Goal: Information Seeking & Learning: Check status

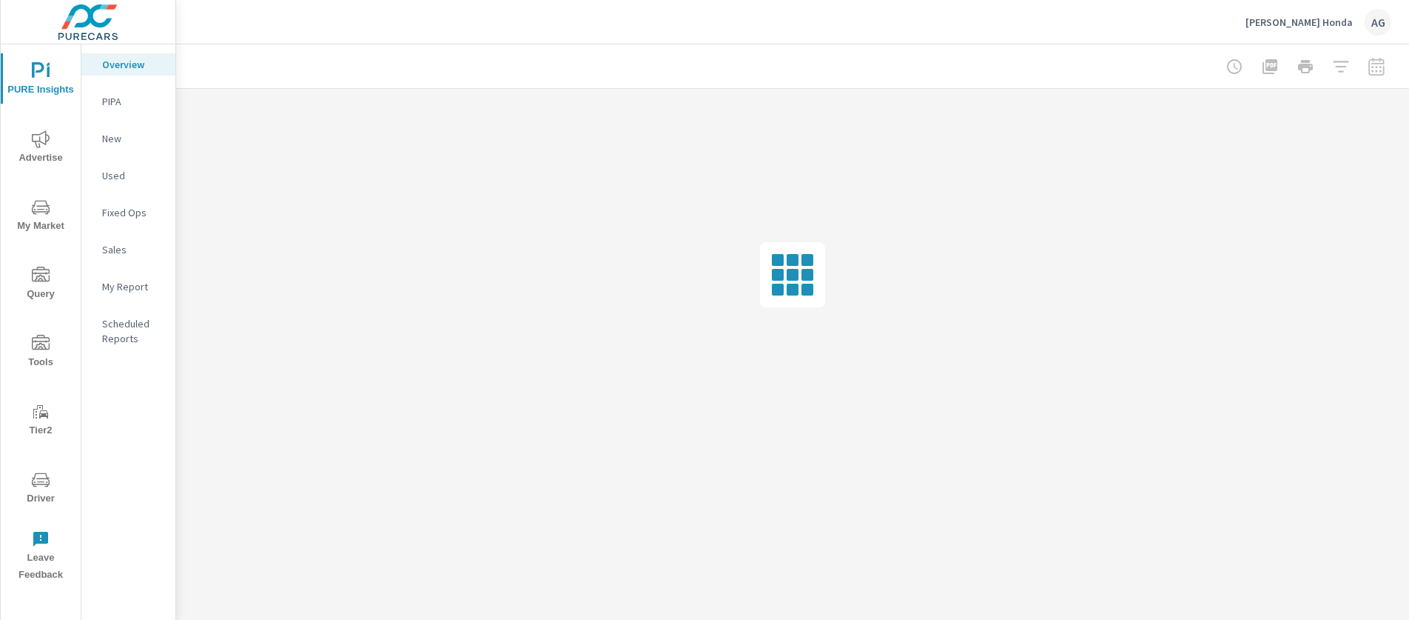
click at [36, 488] on icon "nav menu" at bounding box center [41, 480] width 18 height 18
click at [45, 544] on icon "nav menu" at bounding box center [41, 548] width 18 height 18
